Goal: Navigation & Orientation: Find specific page/section

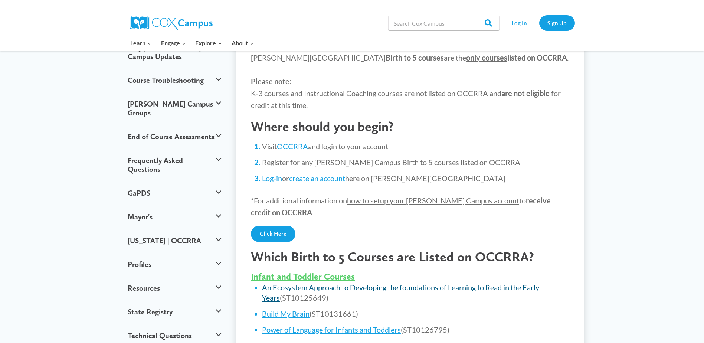
scroll to position [186, 0]
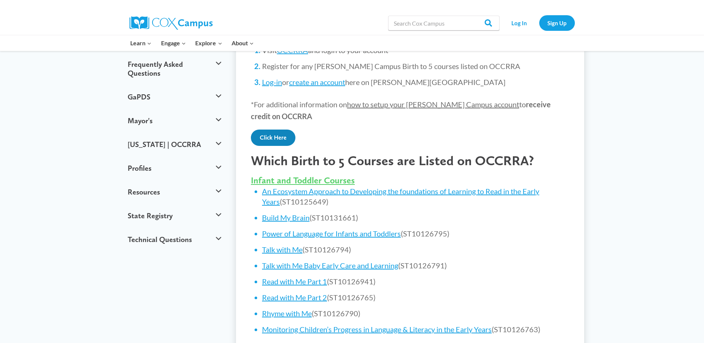
click at [273, 137] on link "Click Here" at bounding box center [273, 137] width 45 height 16
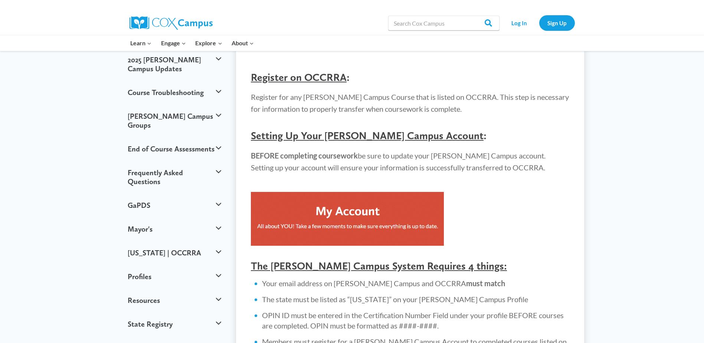
scroll to position [74, 0]
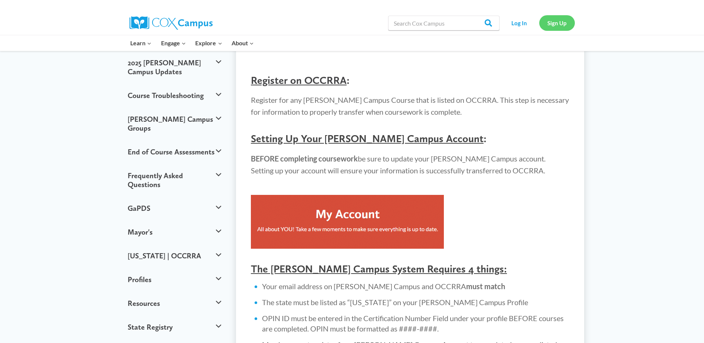
click at [557, 21] on link "Sign Up" at bounding box center [557, 22] width 36 height 15
